Goal: Information Seeking & Learning: Check status

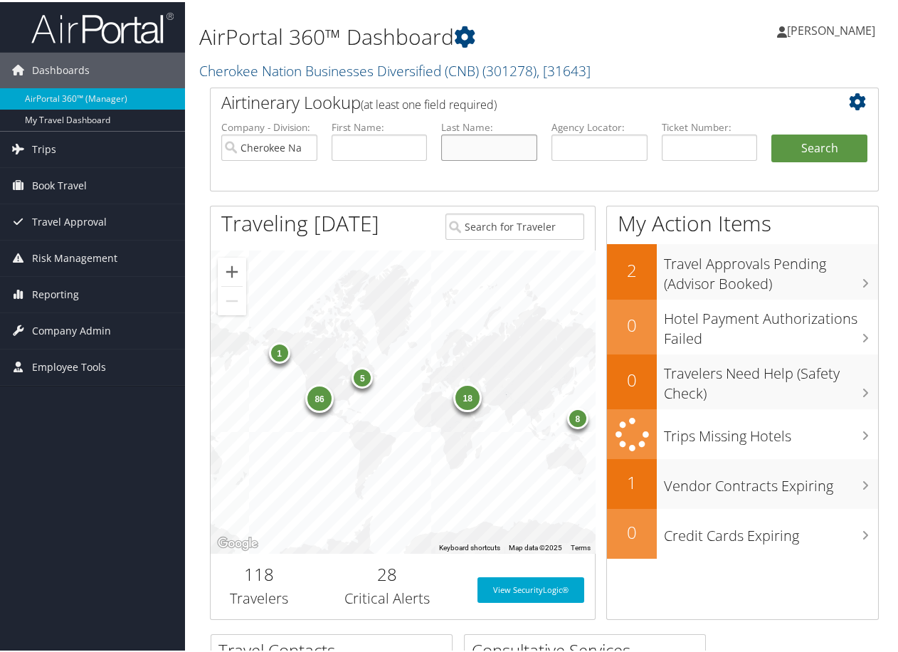
click at [459, 149] on input "text" at bounding box center [489, 145] width 96 height 26
type input "[PERSON_NAME]"
click at [792, 140] on button "Search" at bounding box center [819, 146] width 96 height 28
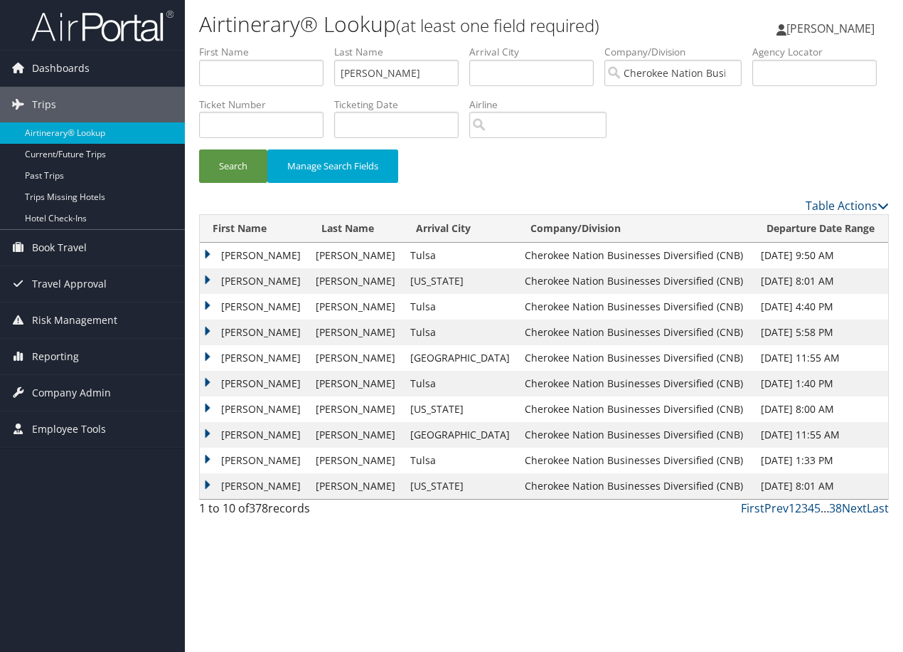
click at [210, 255] on td "[PERSON_NAME]" at bounding box center [254, 256] width 109 height 26
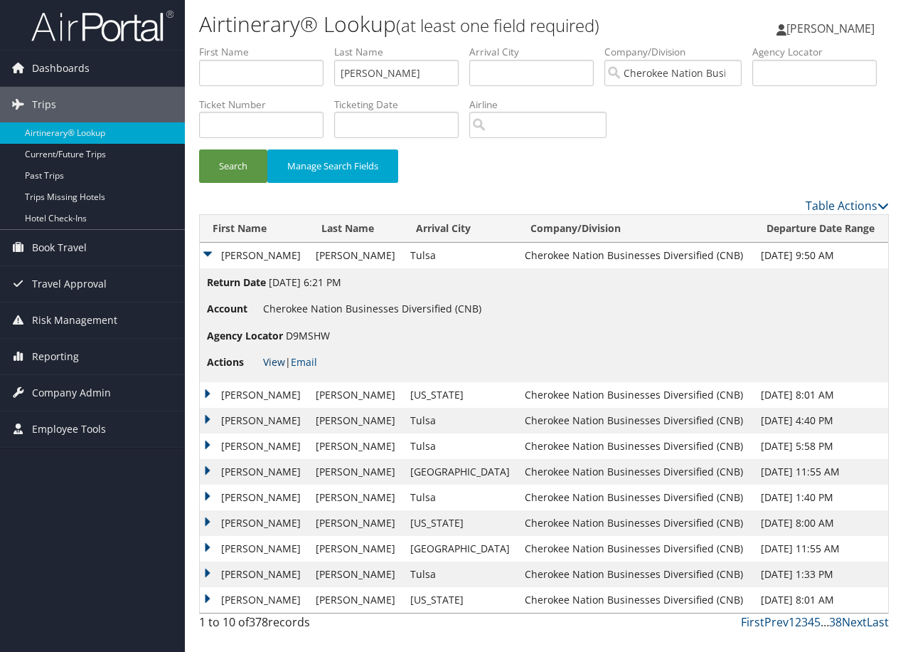
click at [272, 357] on link "View" at bounding box center [274, 362] width 22 height 14
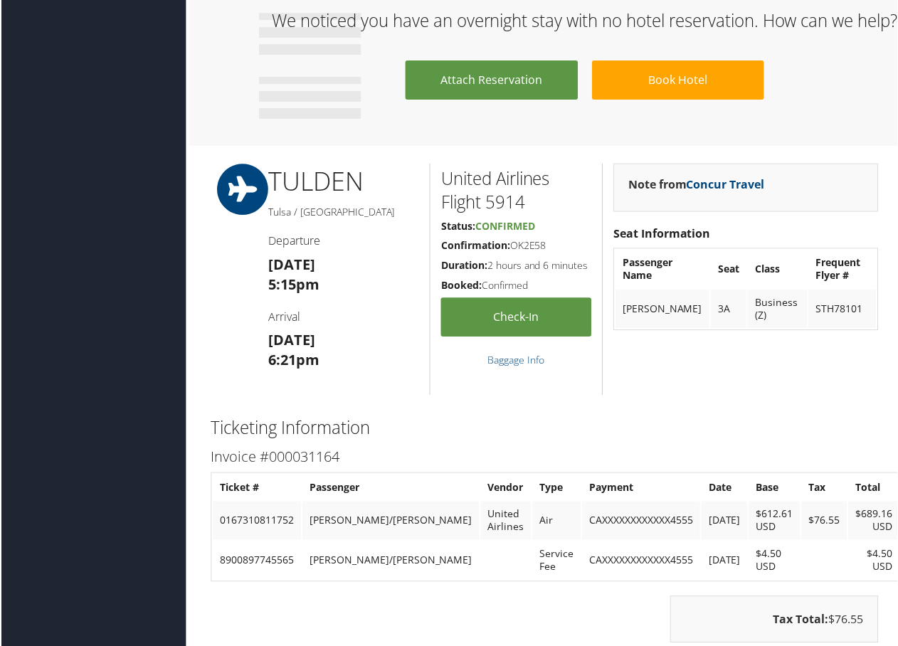
scroll to position [782, 0]
